Goal: Information Seeking & Learning: Learn about a topic

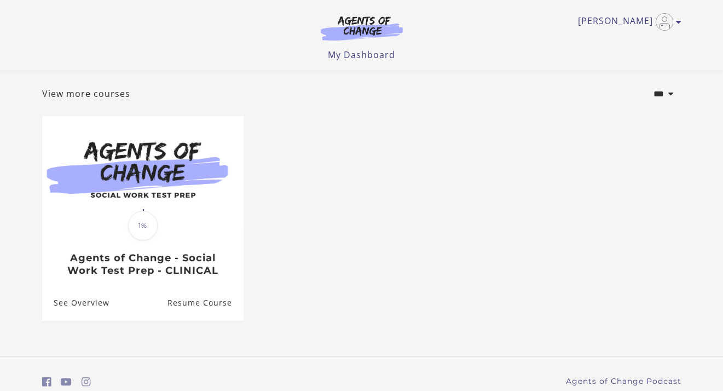
scroll to position [32, 0]
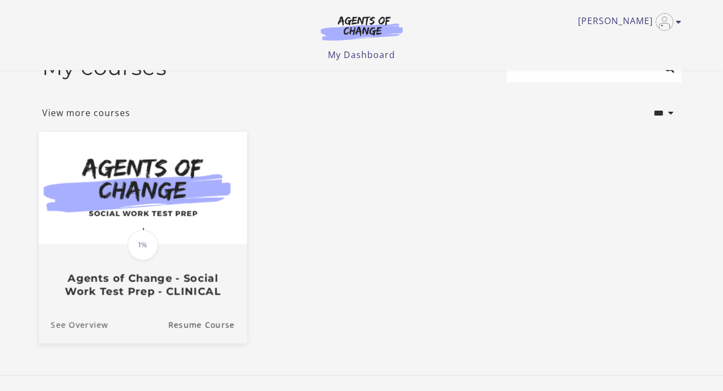
click at [85, 329] on link "See Overview" at bounding box center [72, 324] width 69 height 37
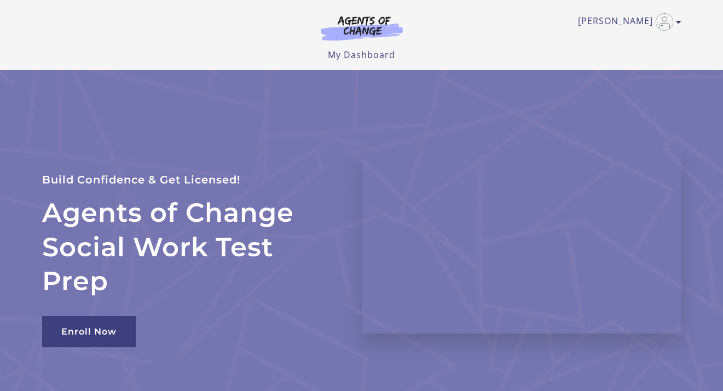
click at [722, 45] on header "[PERSON_NAME] My Account Support Sign Out Toggle menu Menu My Dashboard My Acco…" at bounding box center [361, 35] width 723 height 70
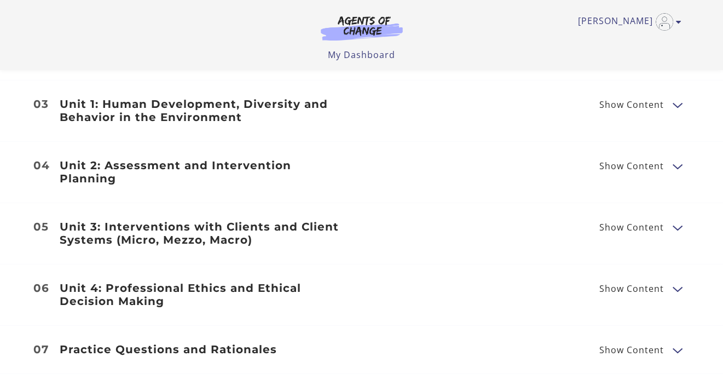
scroll to position [1267, 0]
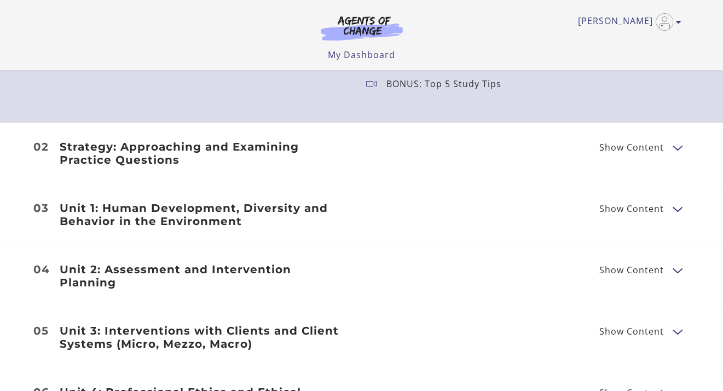
click at [666, 156] on div "Strategy: Approaching and Examining Practice Questions Show Content Breaking Do…" at bounding box center [361, 153] width 656 height 26
click at [676, 148] on button "Show Content" at bounding box center [676, 147] width 9 height 14
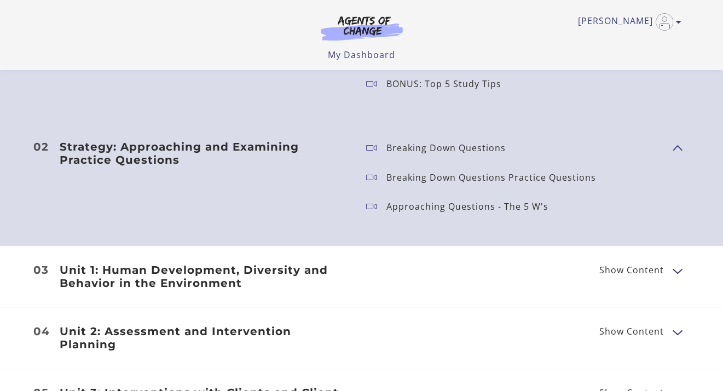
click at [479, 148] on p "Breaking Down Questions" at bounding box center [450, 147] width 128 height 9
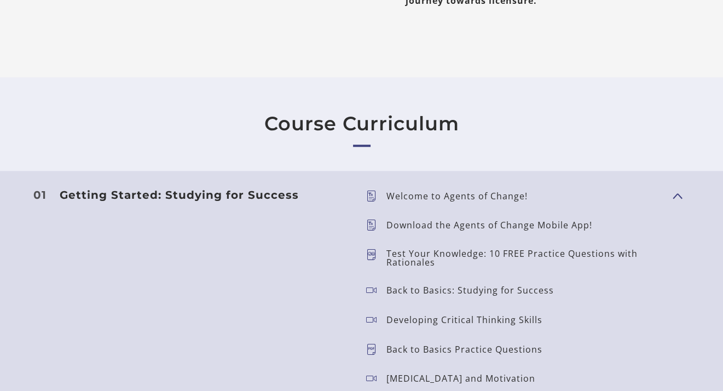
scroll to position [0, 0]
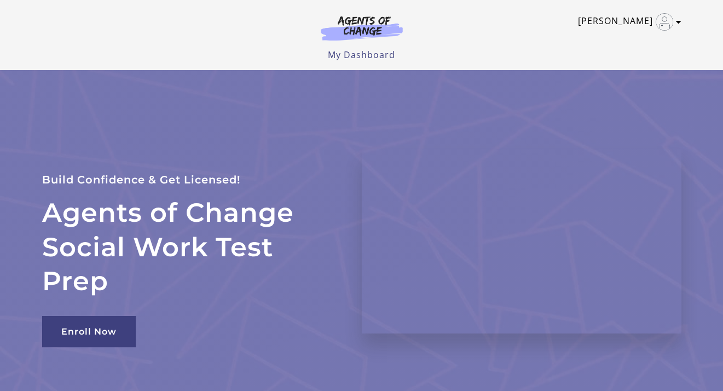
click at [659, 15] on img "Toggle menu" at bounding box center [664, 22] width 18 height 18
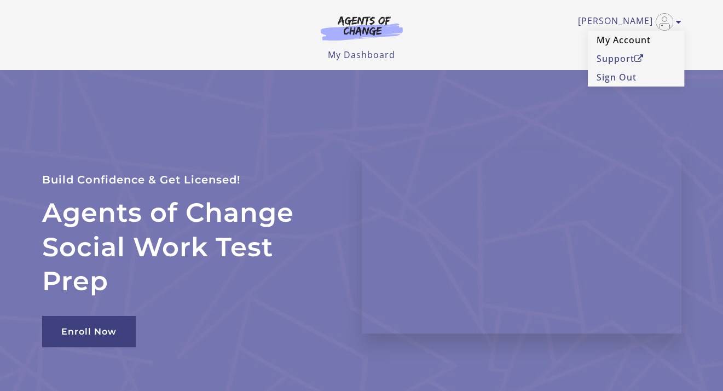
click at [632, 44] on link "My Account" at bounding box center [636, 40] width 96 height 19
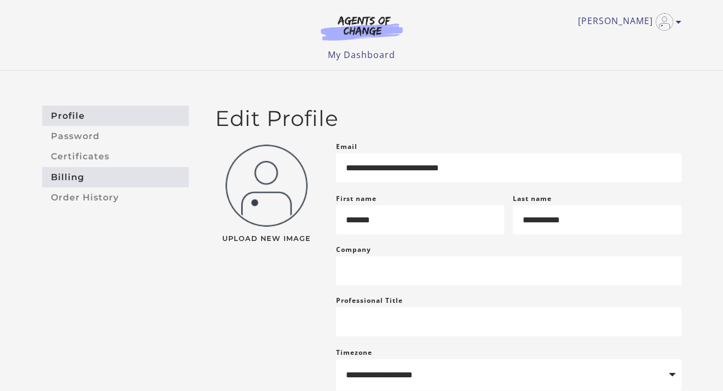
click at [77, 176] on link "Billing" at bounding box center [115, 177] width 147 height 20
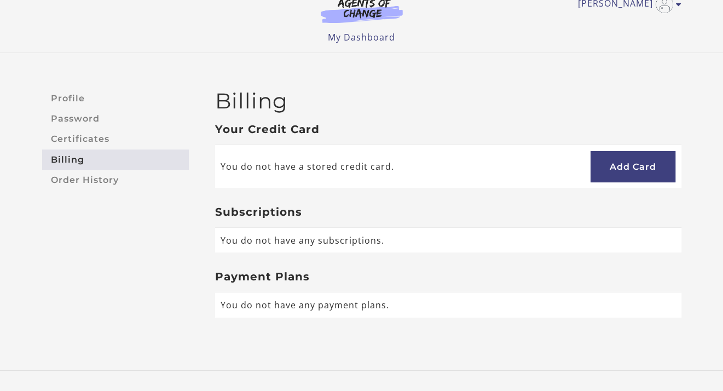
scroll to position [11, 0]
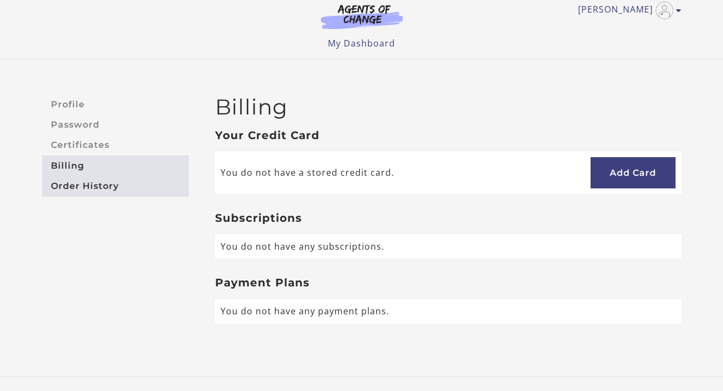
click at [82, 183] on link "Order History" at bounding box center [115, 186] width 147 height 20
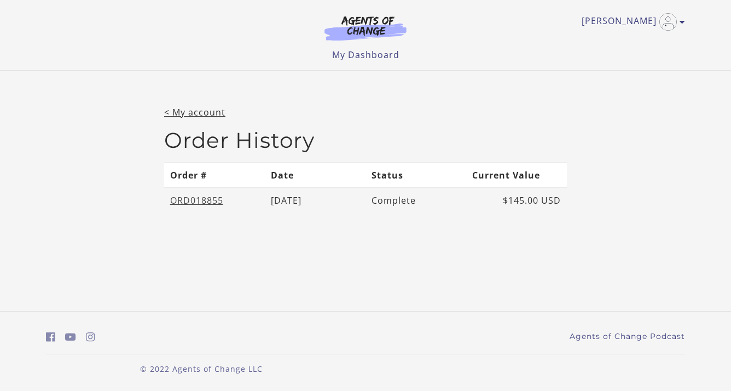
click at [201, 198] on link "ORD018855" at bounding box center [196, 200] width 53 height 12
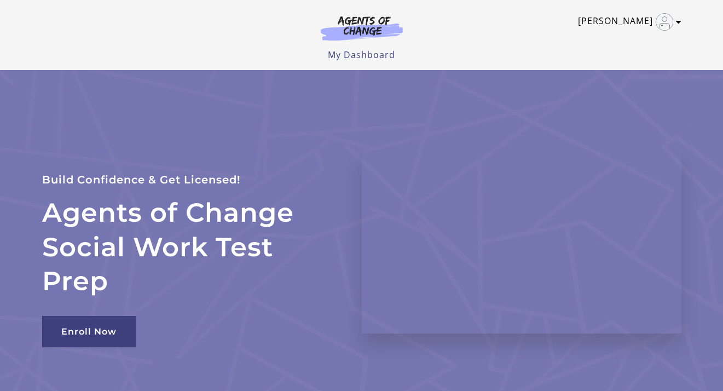
click at [623, 19] on link "[PERSON_NAME]" at bounding box center [627, 22] width 98 height 18
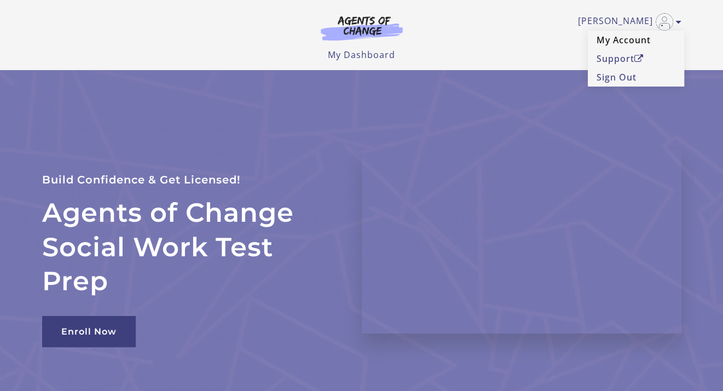
click at [621, 33] on link "My Account" at bounding box center [636, 40] width 96 height 19
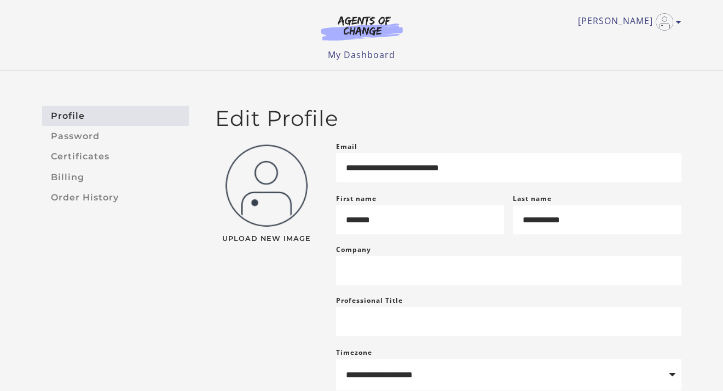
click at [684, 11] on div "Jessica M My Account Support Sign Out Toggle menu Menu My Dashboard My Account …" at bounding box center [361, 35] width 656 height 70
click at [370, 15] on img at bounding box center [361, 27] width 105 height 25
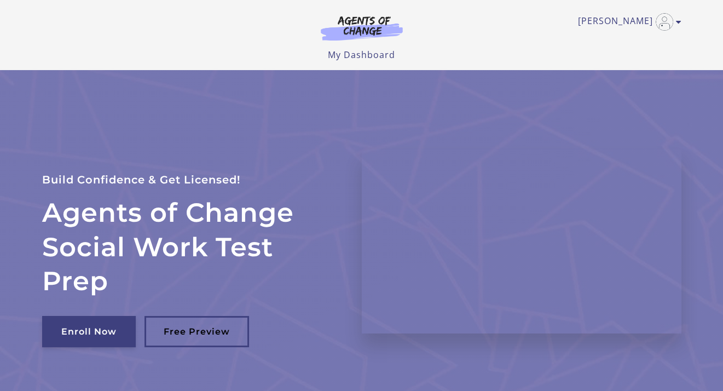
click at [90, 340] on link "Enroll Now" at bounding box center [89, 331] width 94 height 31
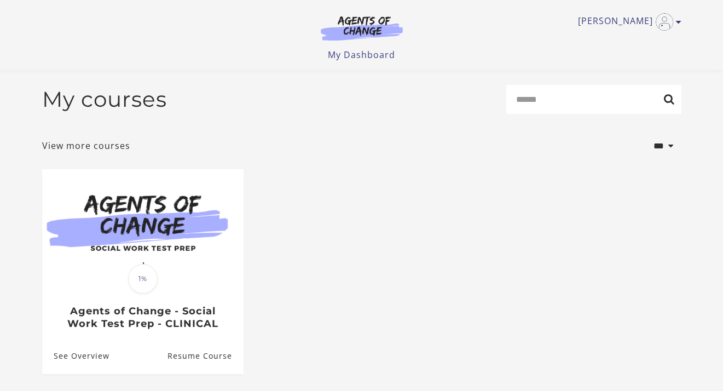
scroll to position [100, 0]
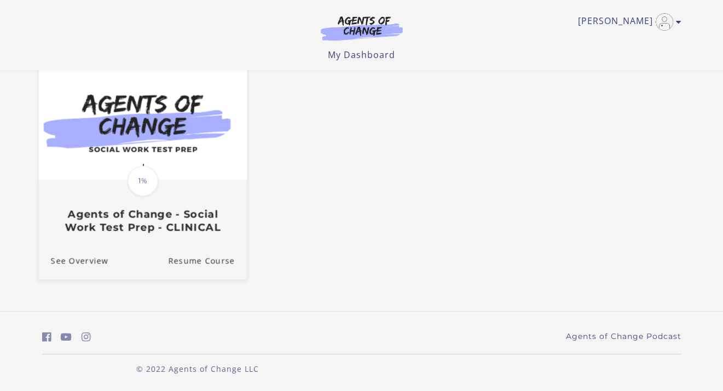
click at [183, 224] on h3 "Agents of Change - Social Work Test Prep - CLINICAL" at bounding box center [142, 220] width 184 height 25
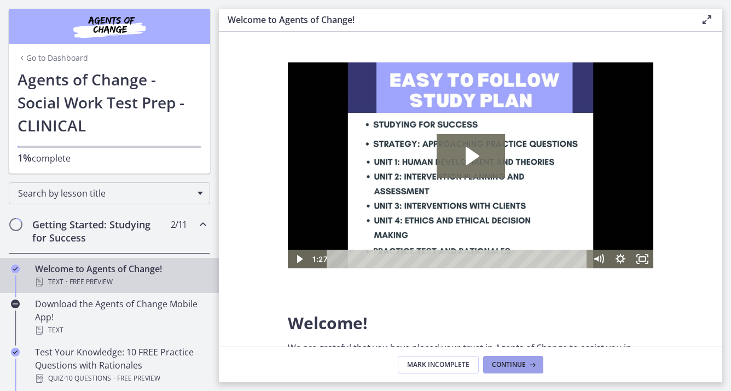
click at [505, 364] on span "Continue" at bounding box center [509, 364] width 34 height 9
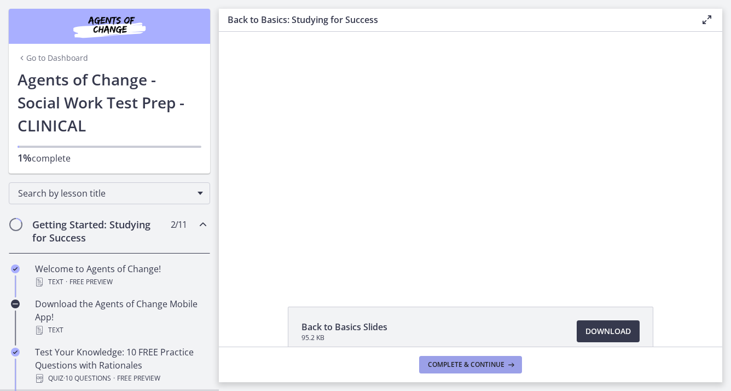
click at [501, 363] on span "Complete & continue" at bounding box center [466, 364] width 77 height 9
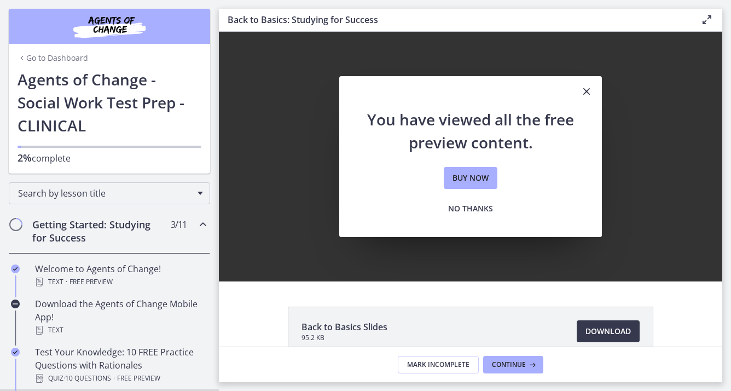
click at [580, 91] on icon "Close" at bounding box center [586, 91] width 13 height 13
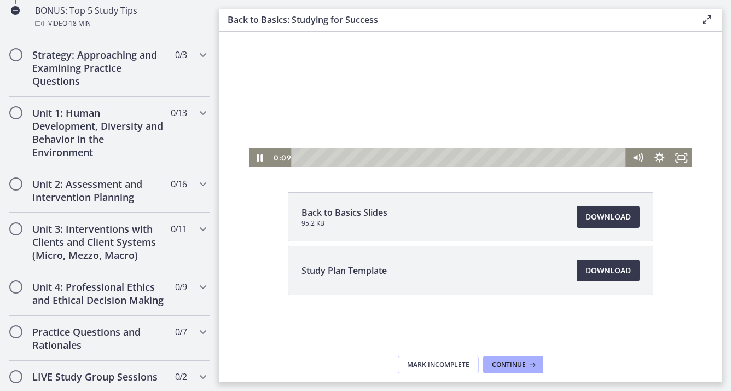
scroll to position [648, 0]
click at [120, 216] on div "Unit 3: Interventions with Clients and Client Systems (Micro, Mezzo, Macro) 0 /…" at bounding box center [109, 242] width 201 height 58
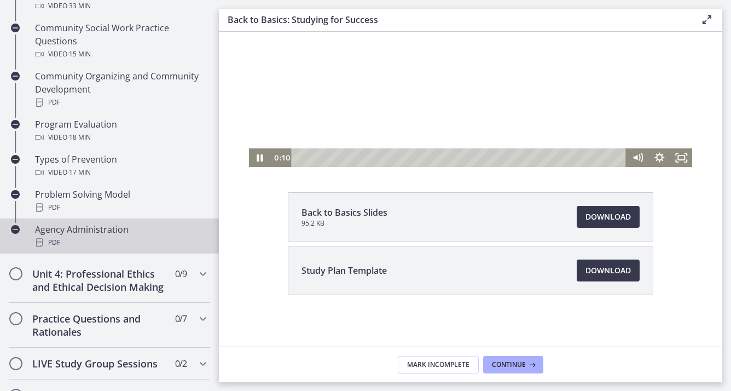
click at [149, 237] on div "PDF" at bounding box center [120, 242] width 171 height 13
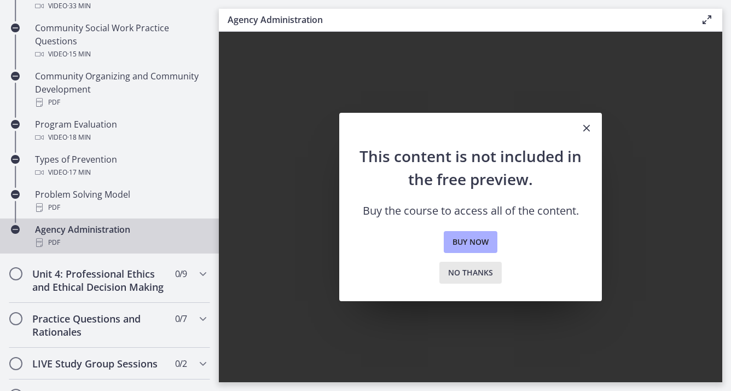
click at [487, 272] on span "No thanks" at bounding box center [470, 272] width 45 height 13
